Goal: Transaction & Acquisition: Purchase product/service

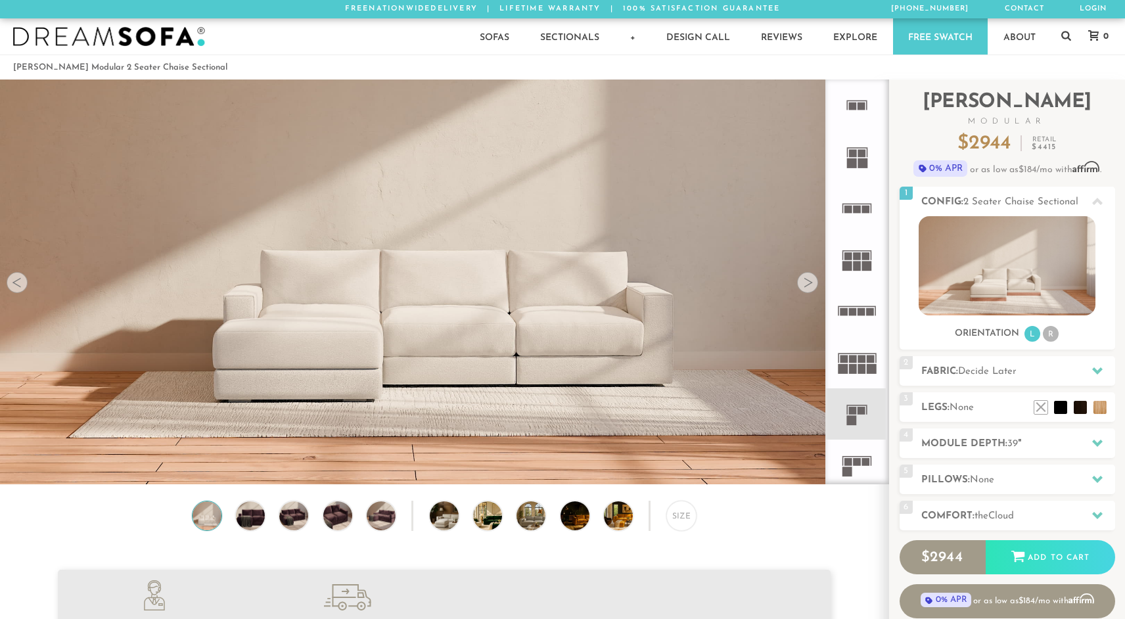
scroll to position [14967, 1125]
click at [1047, 334] on li "R" at bounding box center [1051, 334] width 16 height 16
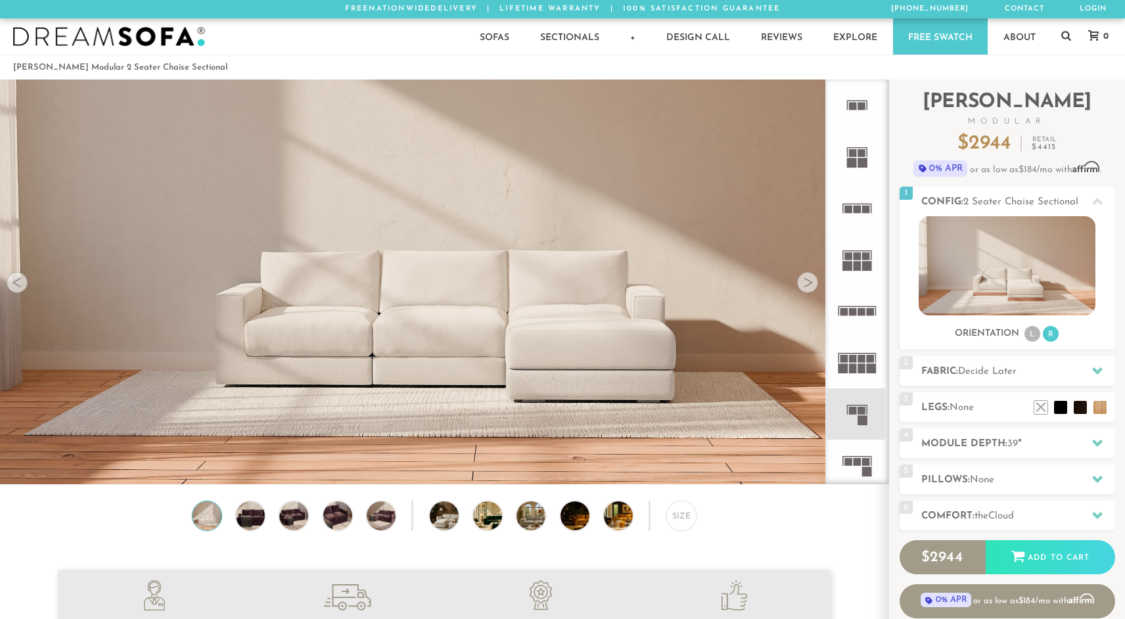
click at [809, 285] on div at bounding box center [807, 282] width 21 height 21
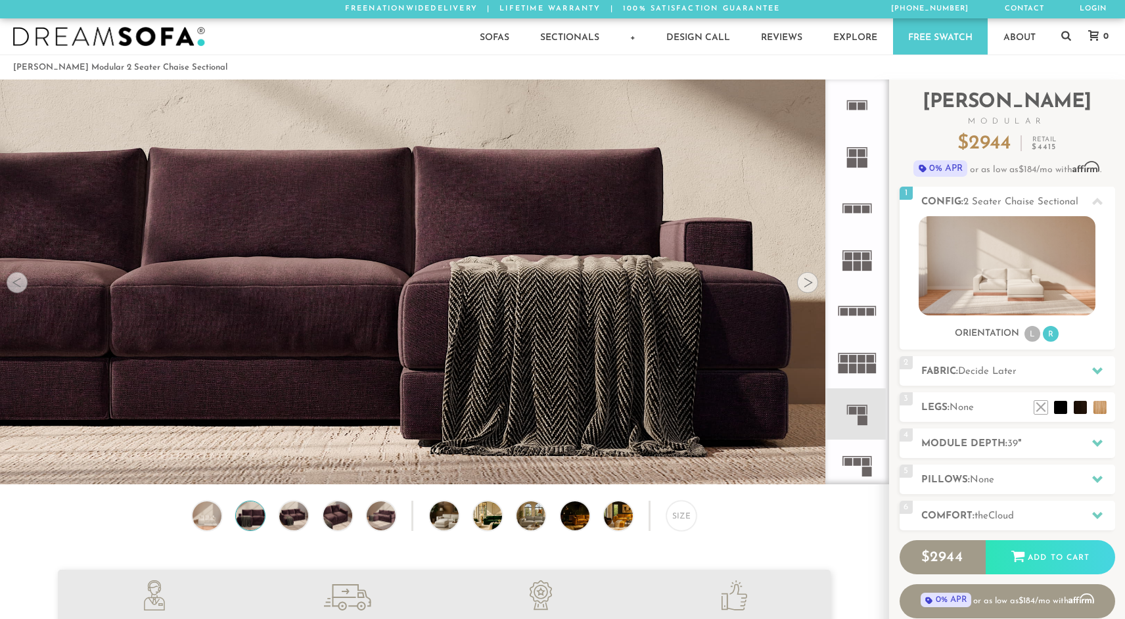
click at [809, 285] on div at bounding box center [807, 282] width 21 height 21
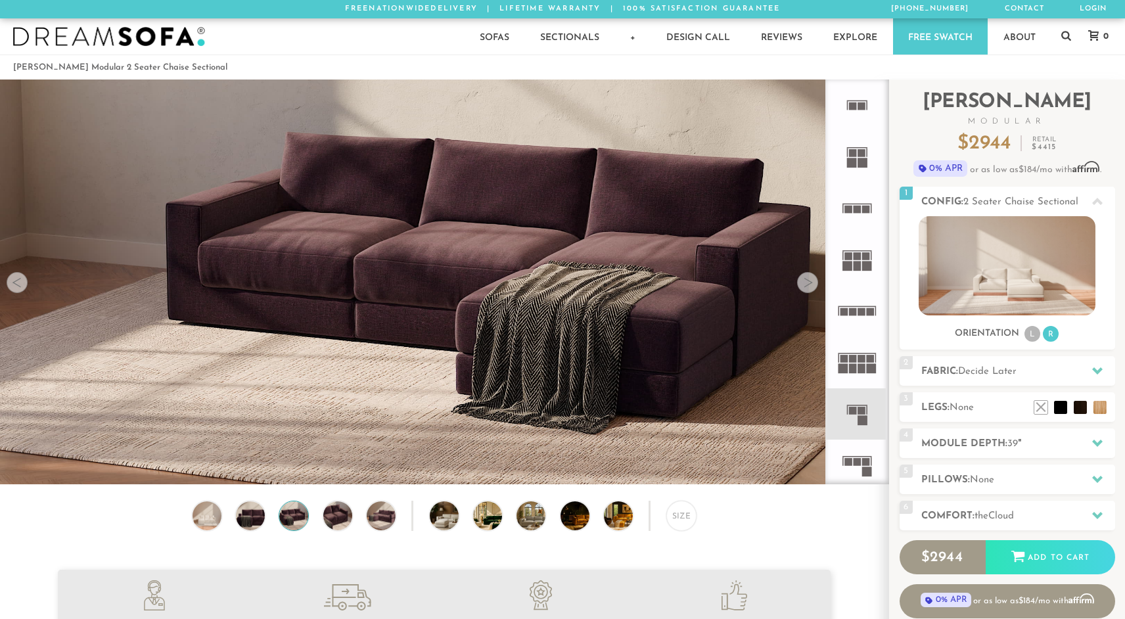
click at [809, 285] on div at bounding box center [807, 282] width 21 height 21
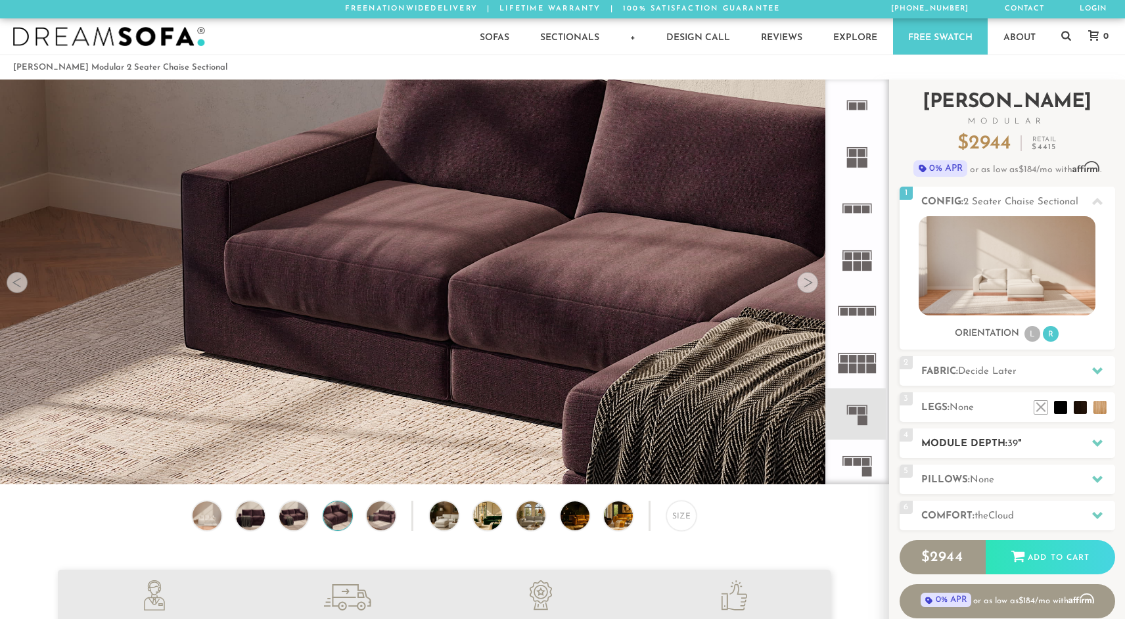
click at [953, 440] on h2 "Module Depth: 39 "" at bounding box center [1018, 443] width 194 height 15
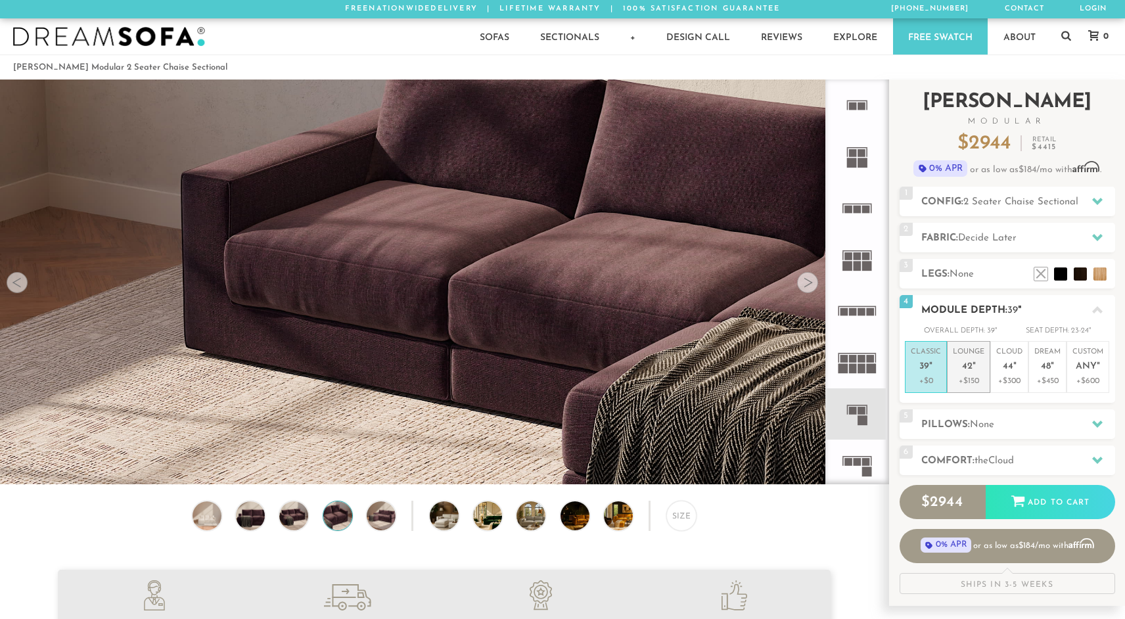
click at [976, 379] on p "+$150" at bounding box center [969, 381] width 32 height 12
click at [964, 457] on h2 "Comfort: the Cloud" at bounding box center [1018, 460] width 194 height 15
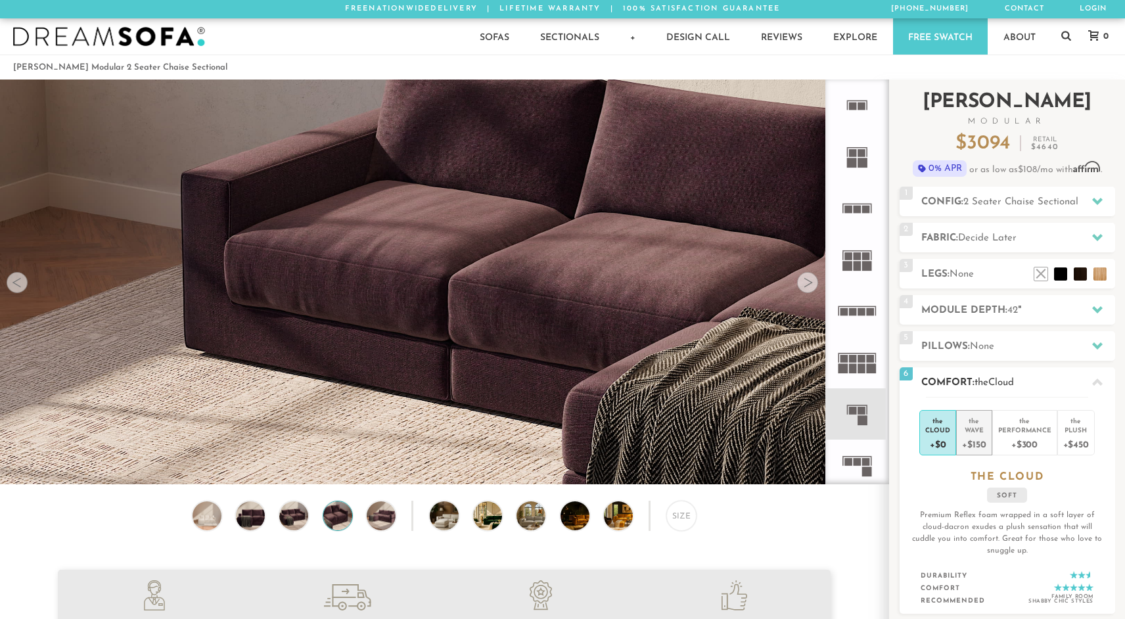
click at [973, 431] on div "Wave" at bounding box center [974, 429] width 24 height 9
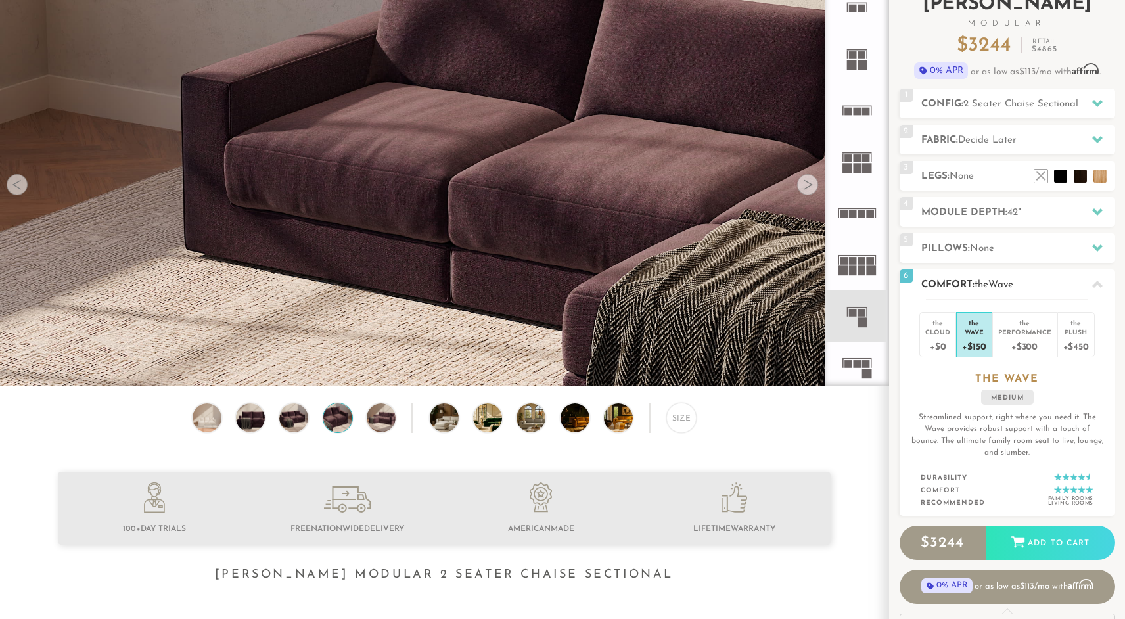
scroll to position [99, 0]
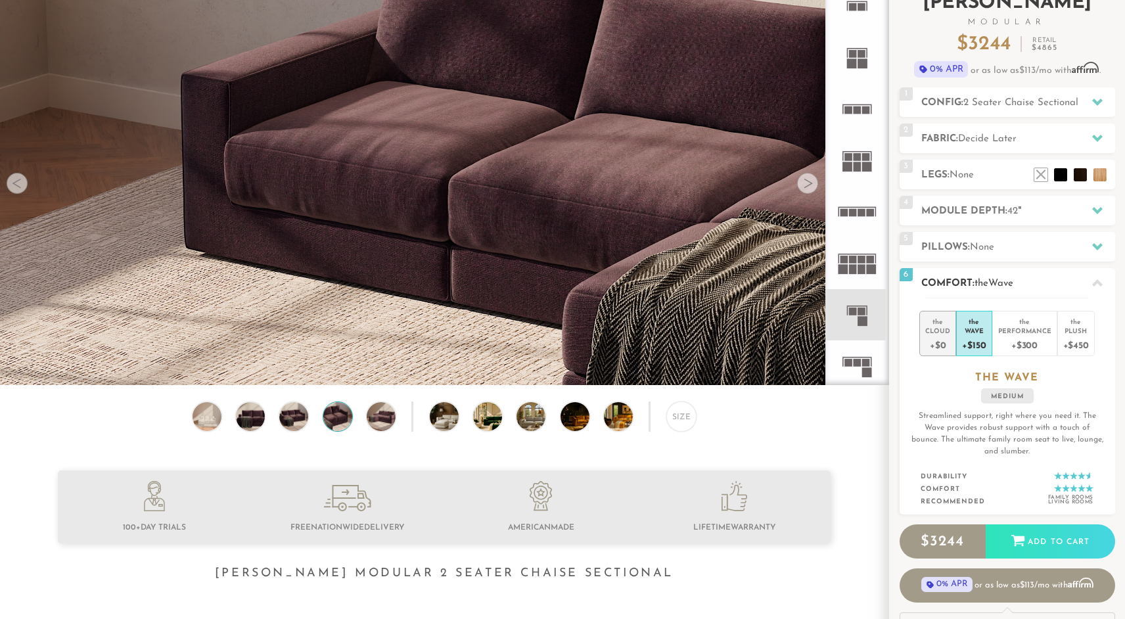
click at [945, 341] on div "+$0" at bounding box center [937, 344] width 25 height 19
click at [971, 340] on div "+$150" at bounding box center [974, 344] width 24 height 19
click at [951, 331] on li "the Cloud +$0" at bounding box center [937, 333] width 37 height 45
click at [975, 342] on div "+$150" at bounding box center [974, 344] width 24 height 19
click at [959, 285] on h2 "Comfort: the Wave" at bounding box center [1018, 283] width 194 height 15
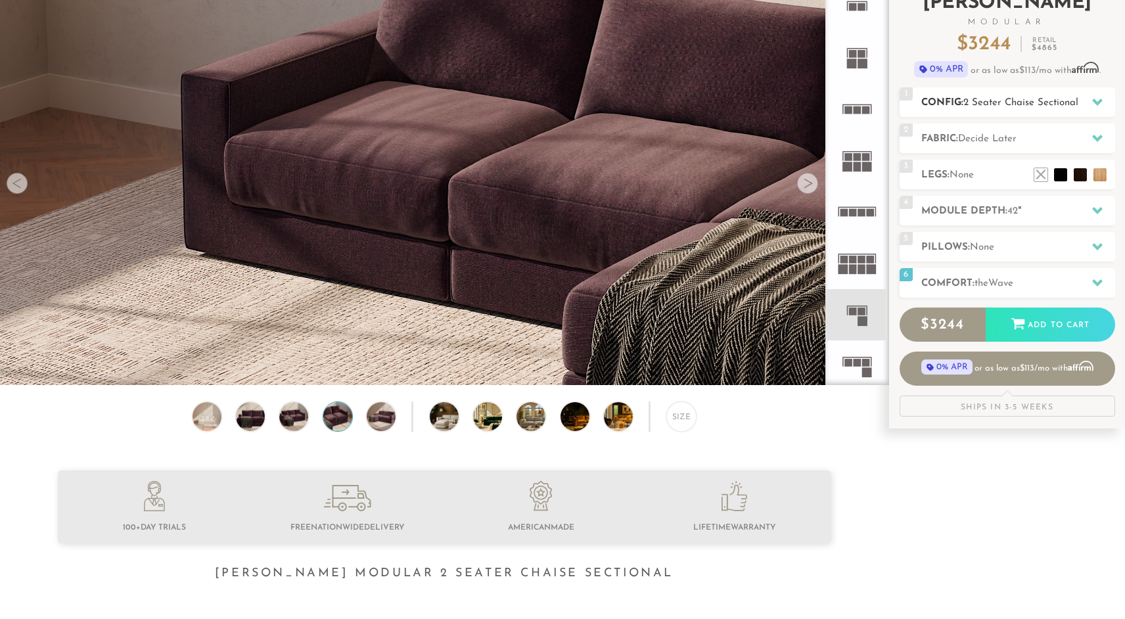
click at [943, 102] on h2 "Config: 2 Seater Chaise Sectional" at bounding box center [1018, 102] width 194 height 15
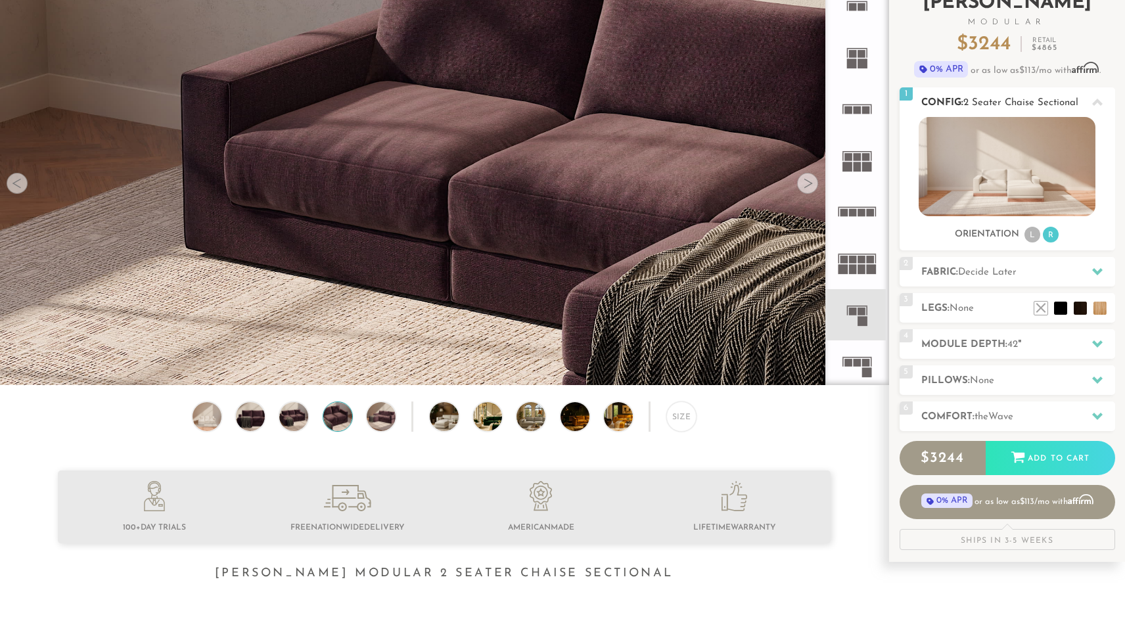
click at [943, 102] on h2 "Config: 2 Seater Chaise Sectional" at bounding box center [1018, 102] width 194 height 15
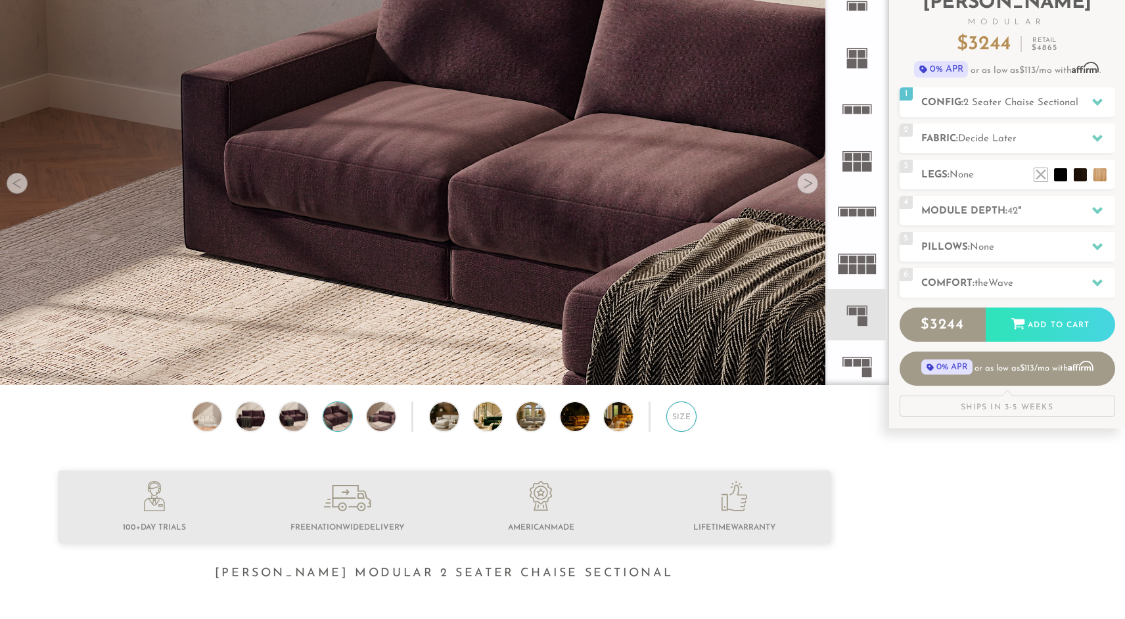
click at [683, 414] on div "Size" at bounding box center [681, 416] width 30 height 30
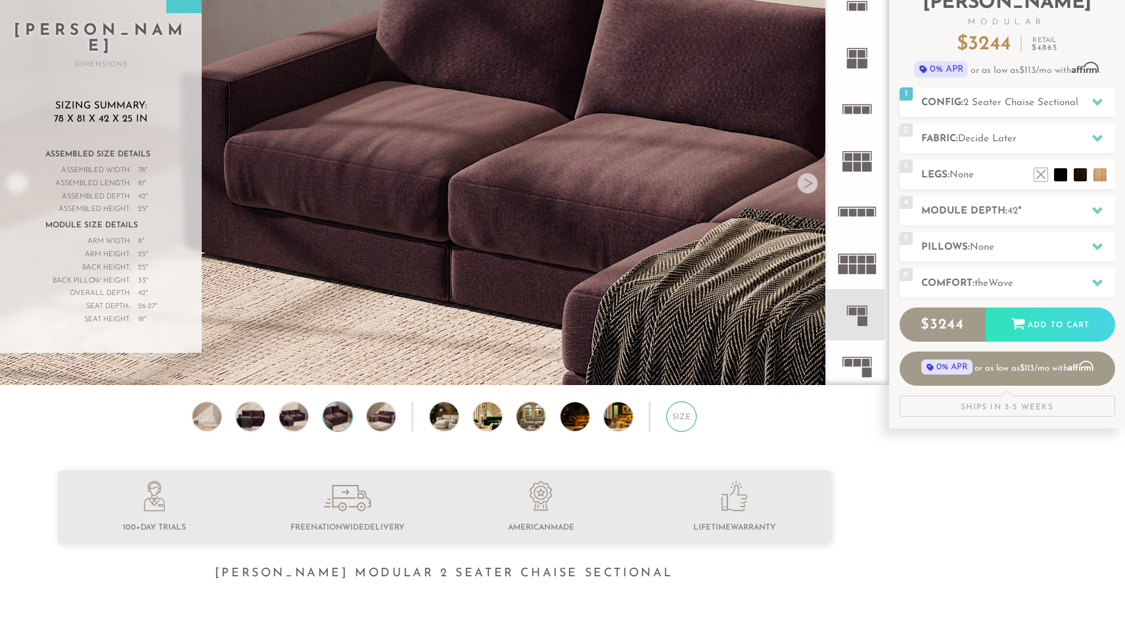
click at [683, 414] on div "Size" at bounding box center [681, 416] width 30 height 30
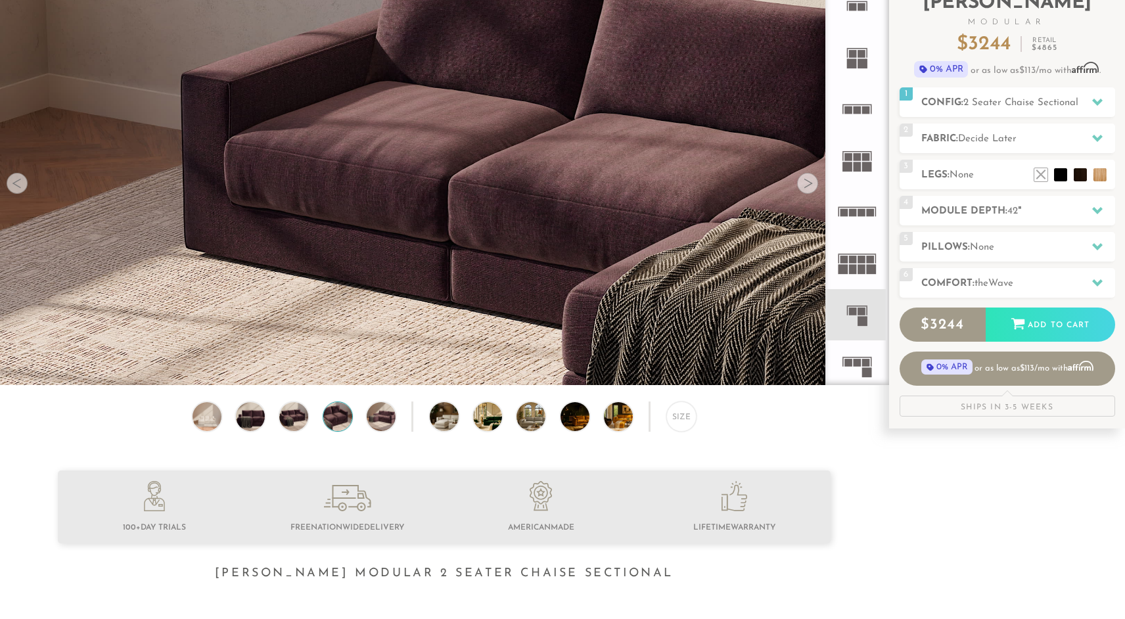
scroll to position [0, 0]
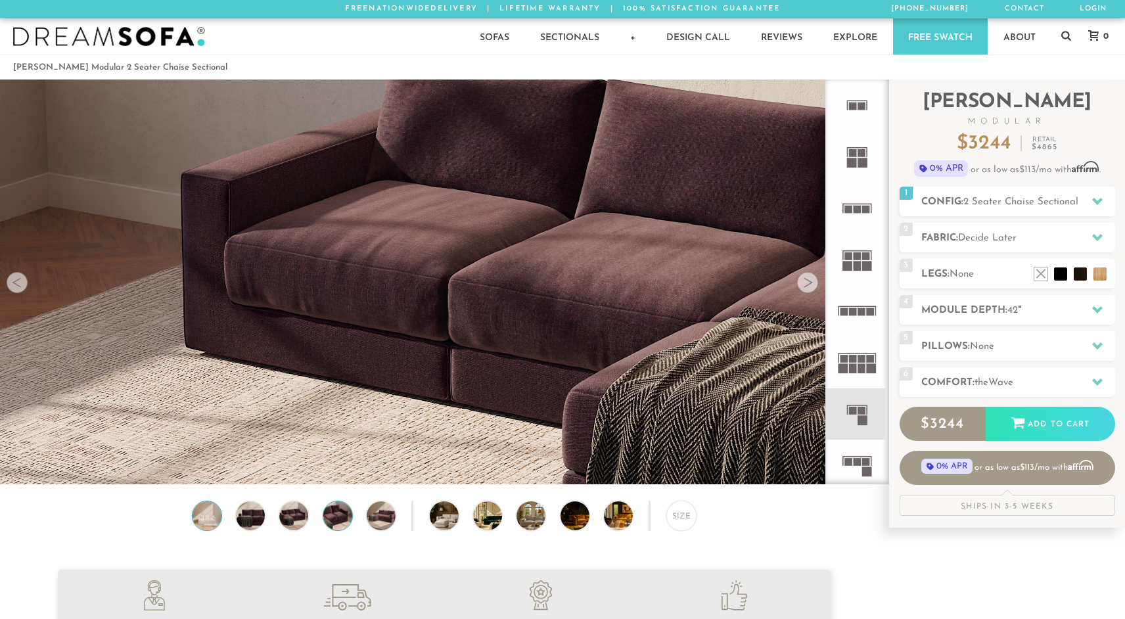
click at [201, 509] on img at bounding box center [207, 515] width 35 height 29
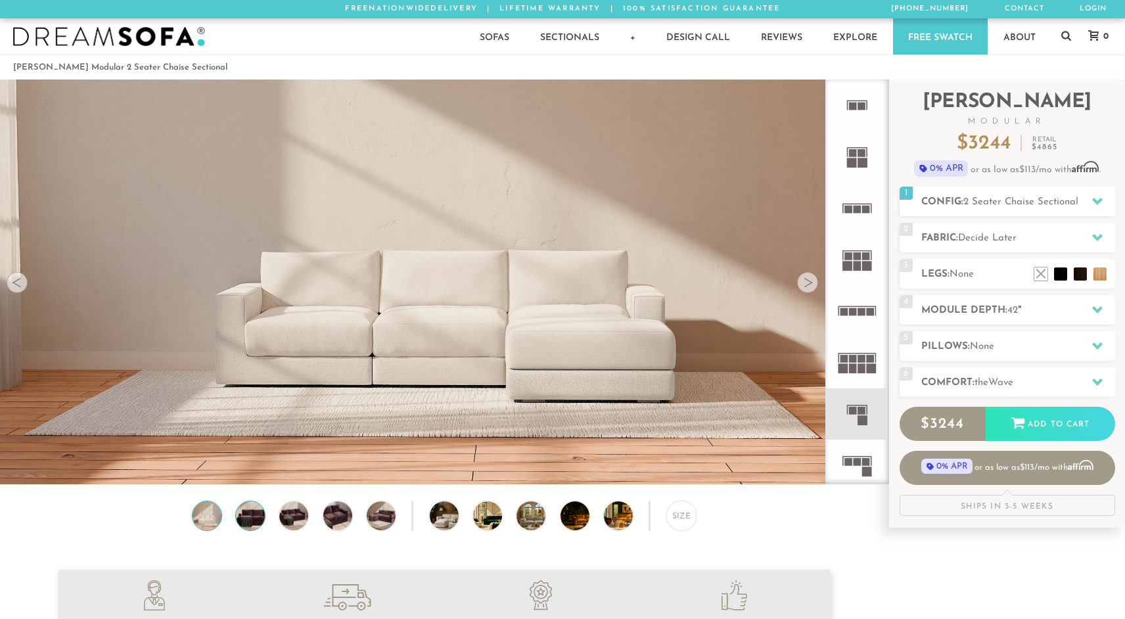
click at [262, 521] on img at bounding box center [250, 515] width 35 height 29
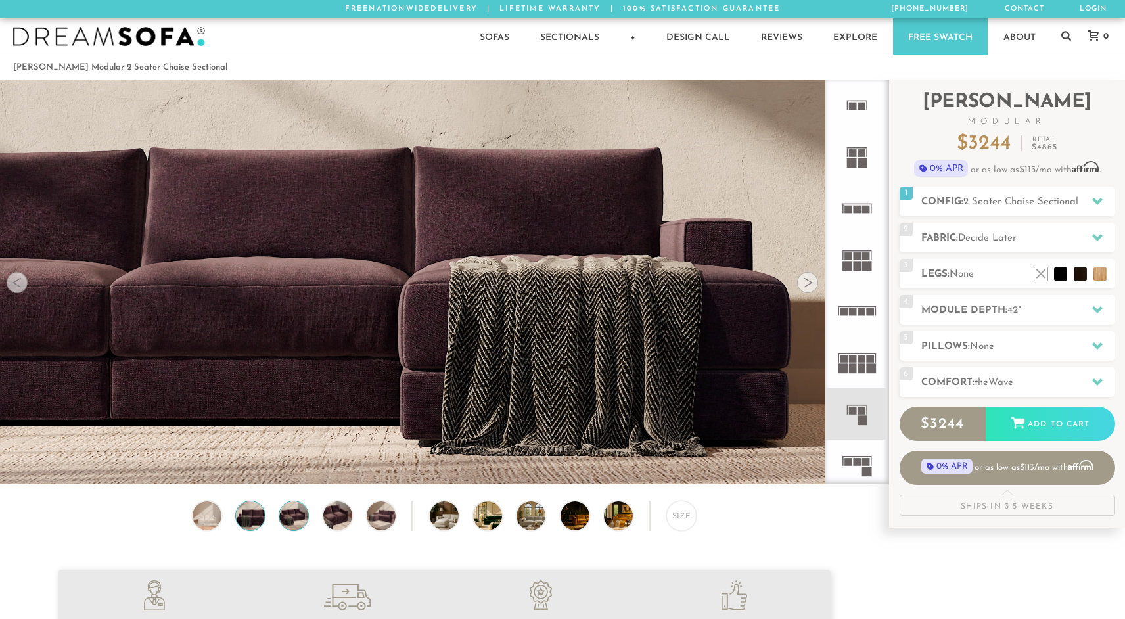
click at [289, 517] on img at bounding box center [294, 515] width 35 height 29
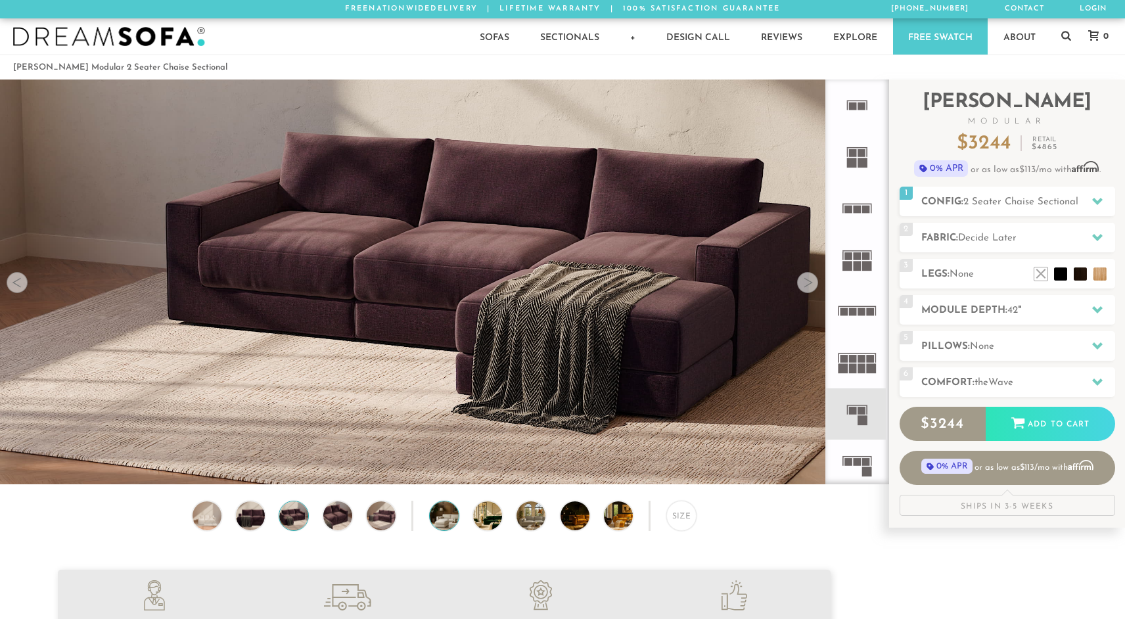
click at [447, 520] on img at bounding box center [455, 515] width 51 height 29
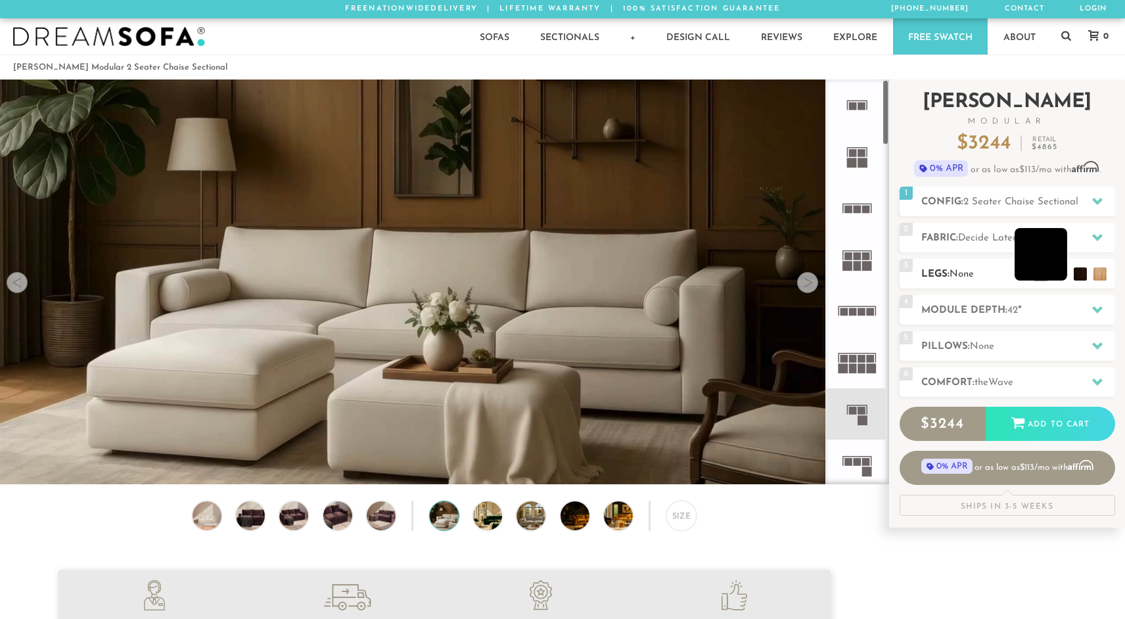
click at [1056, 273] on li at bounding box center [1040, 254] width 53 height 53
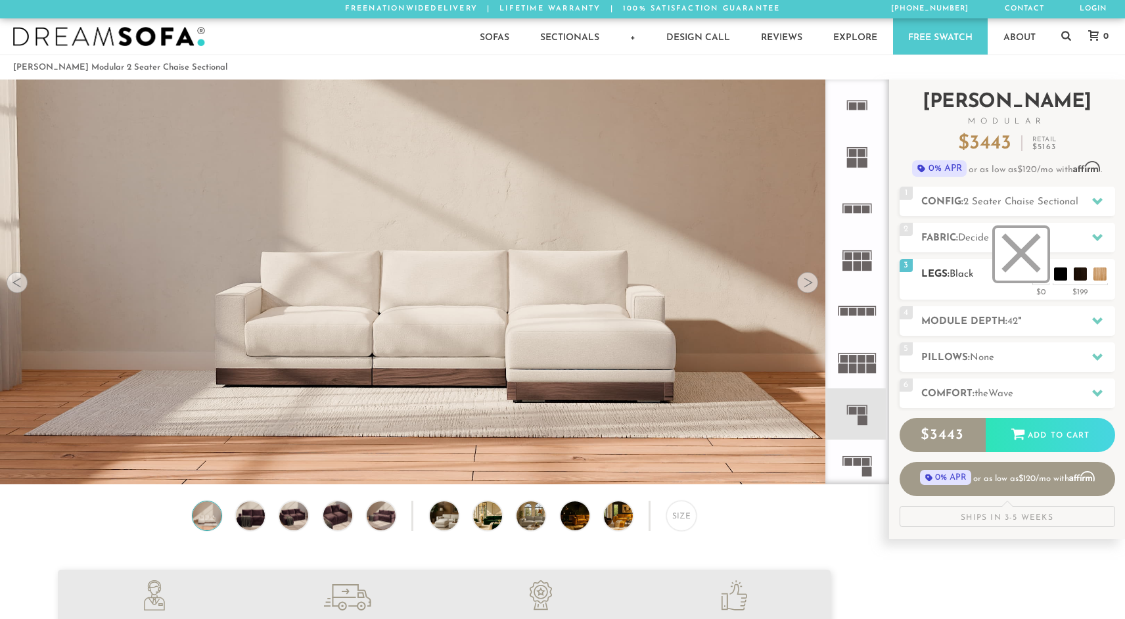
click at [1039, 269] on li at bounding box center [1021, 254] width 53 height 53
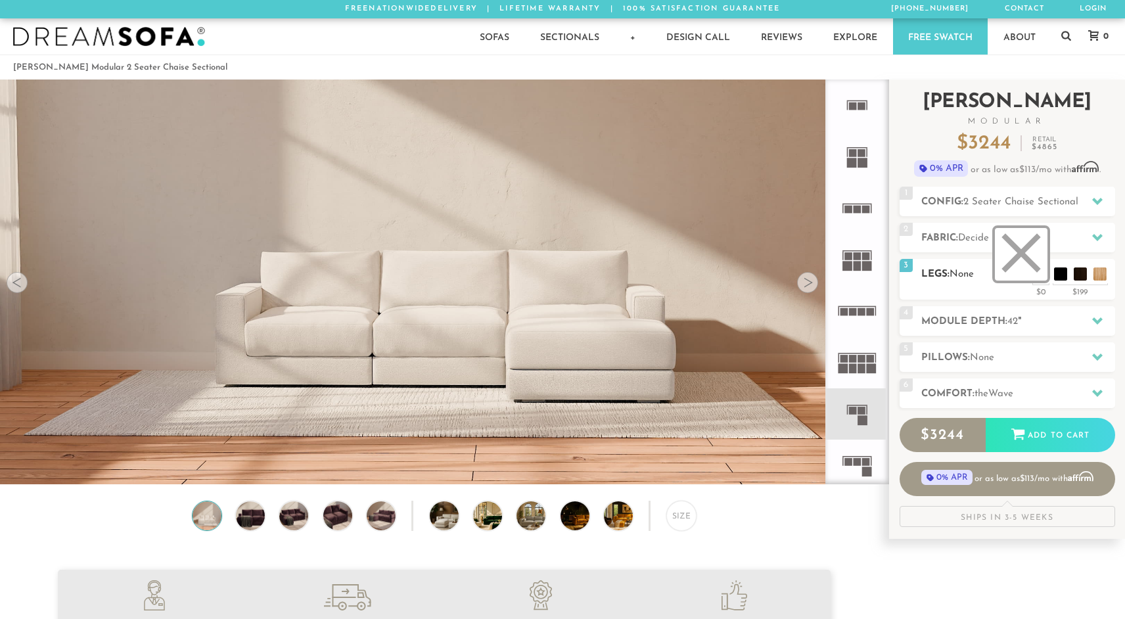
click at [1040, 274] on li at bounding box center [1021, 254] width 53 height 53
click at [863, 320] on icon at bounding box center [856, 310] width 51 height 51
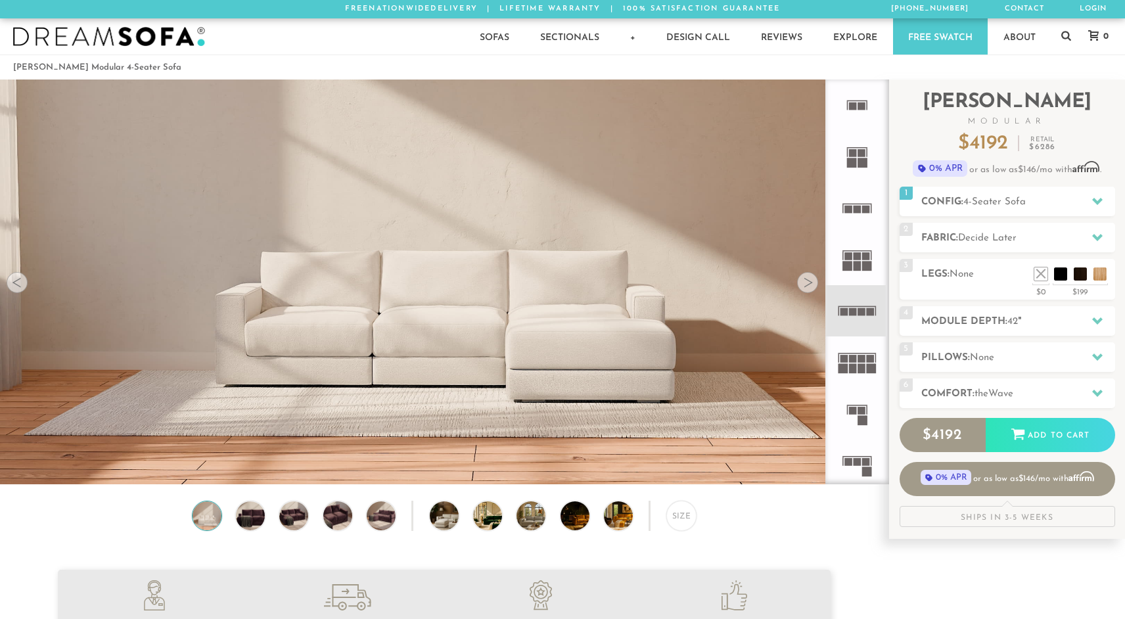
click at [846, 419] on icon at bounding box center [856, 413] width 51 height 51
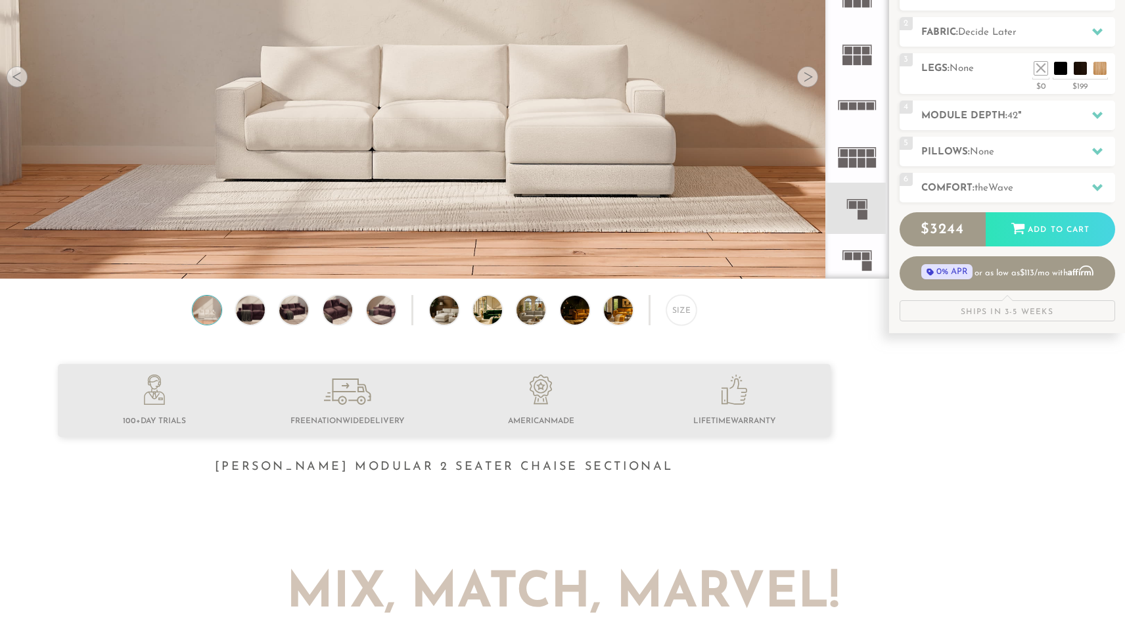
scroll to position [202, 0]
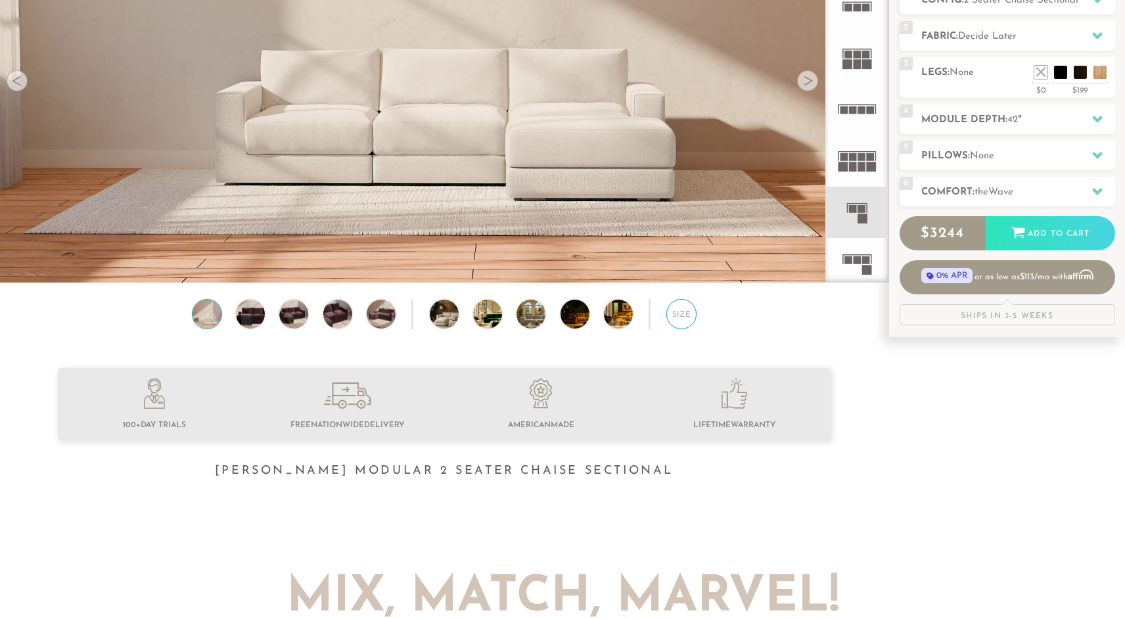
click at [688, 319] on div "Size" at bounding box center [681, 314] width 30 height 30
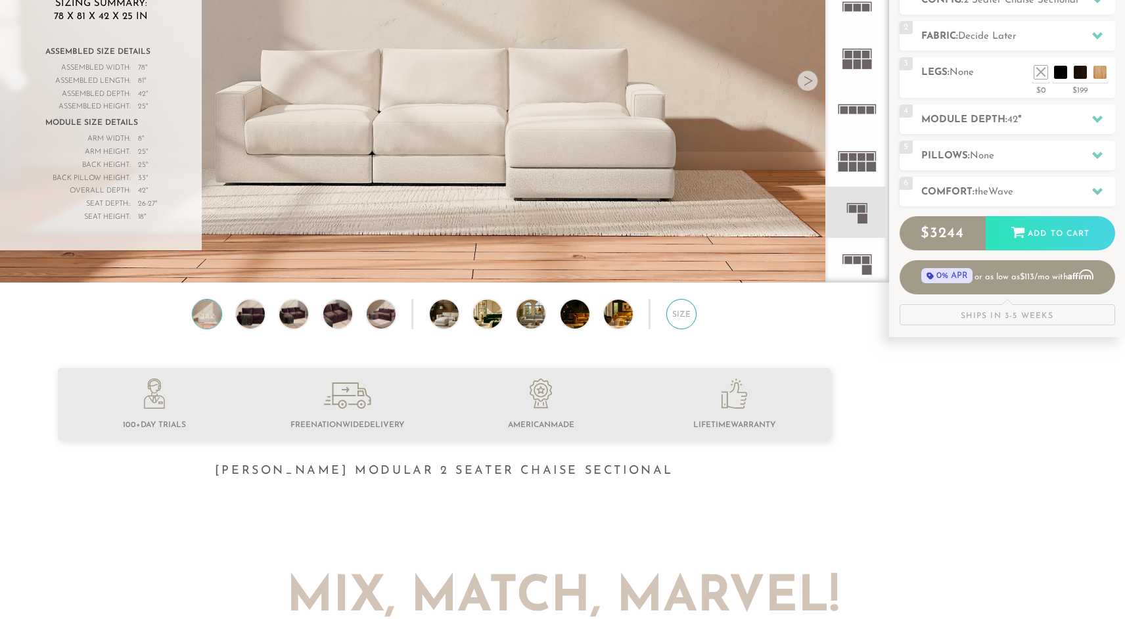
click at [688, 319] on div "Size" at bounding box center [681, 314] width 30 height 30
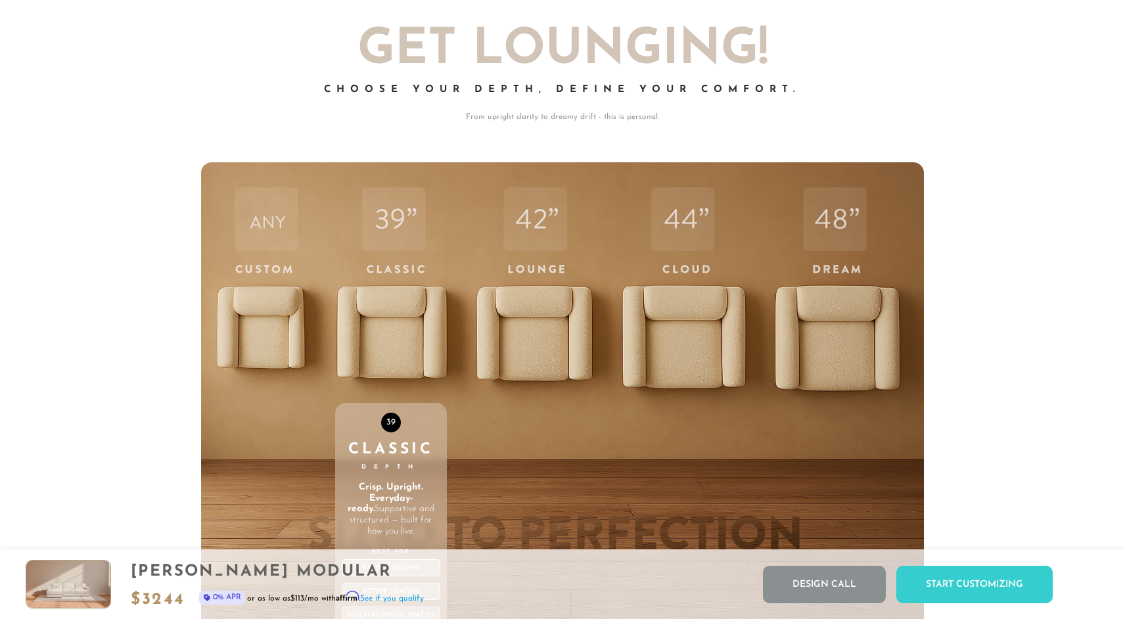
scroll to position [4545, 0]
